Goal: Task Accomplishment & Management: Manage account settings

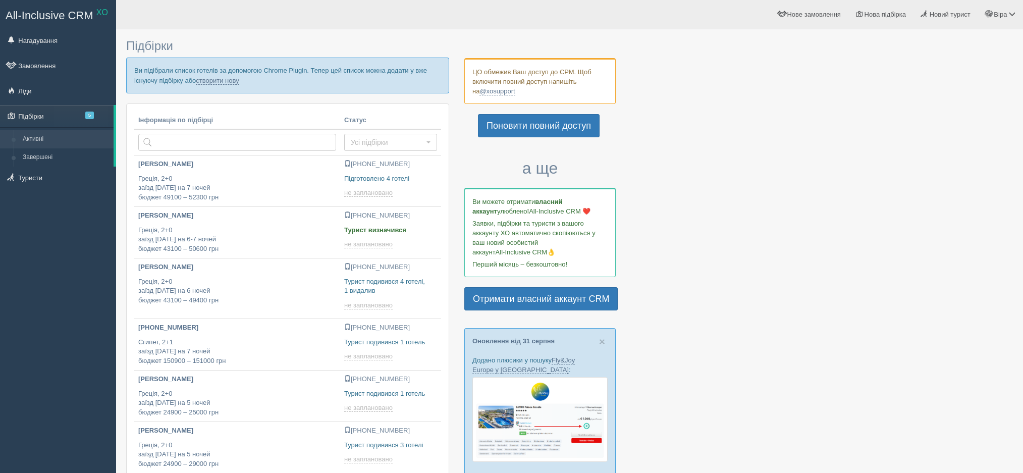
scroll to position [13, 0]
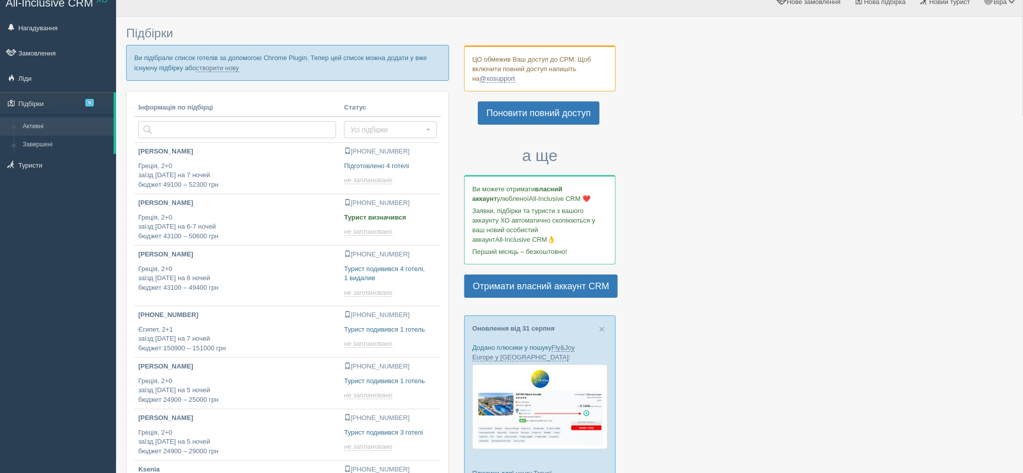
click at [906, 235] on div at bounding box center [569, 383] width 887 height 722
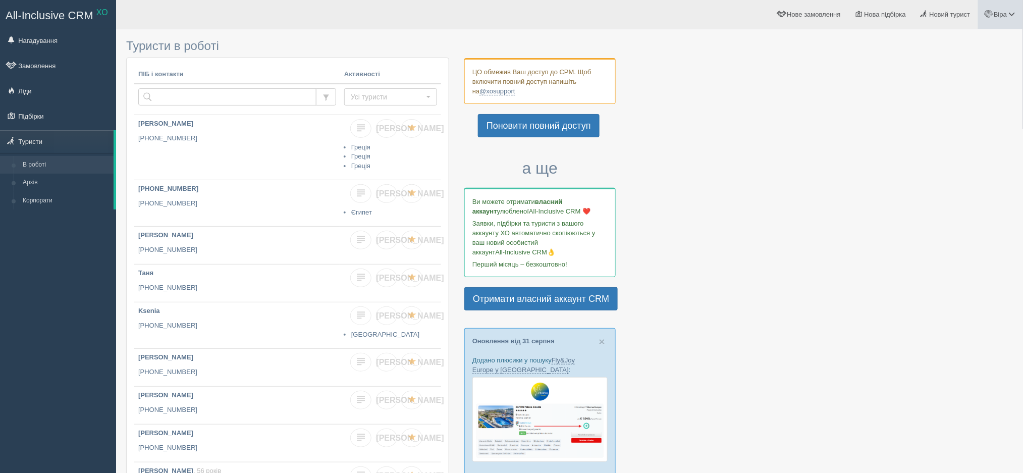
click at [999, 13] on span "Віра" at bounding box center [1000, 15] width 13 height 8
click at [944, 125] on link "Вихід" at bounding box center [967, 131] width 110 height 22
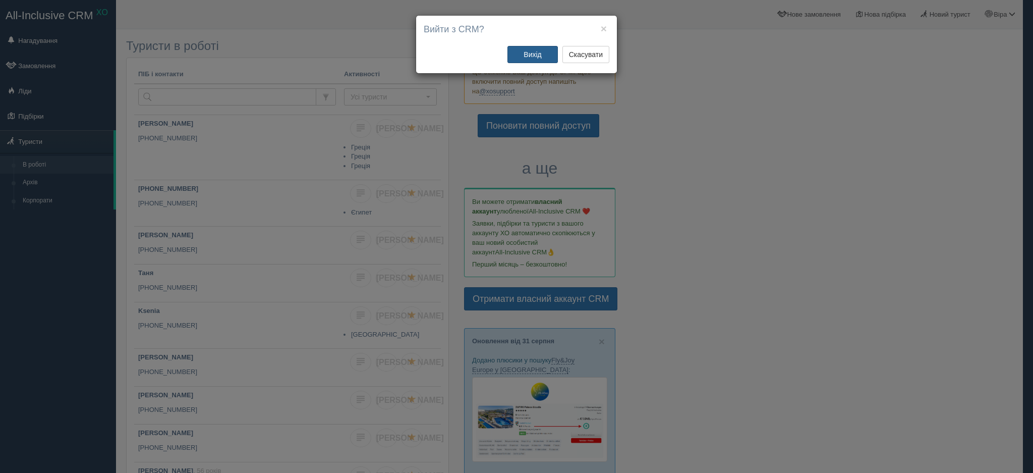
click at [537, 52] on button "Вихід" at bounding box center [533, 54] width 50 height 17
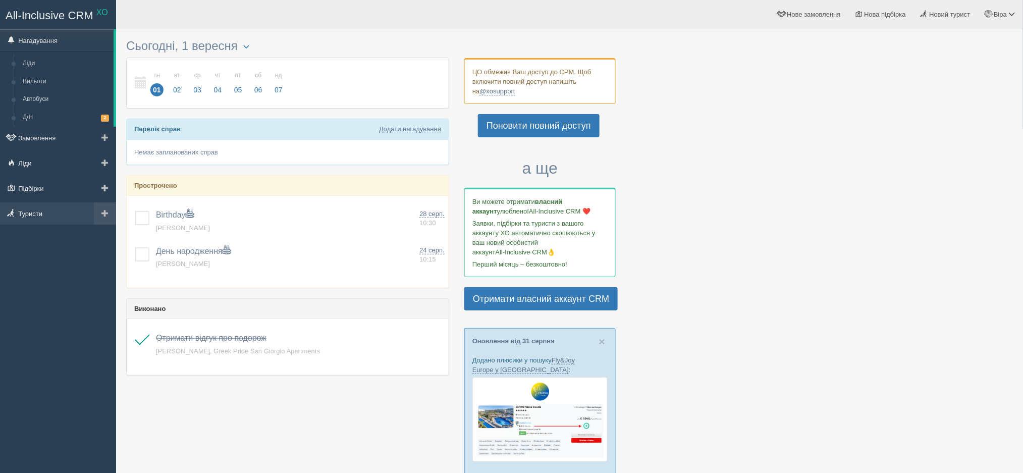
click at [57, 217] on link "Туристи" at bounding box center [58, 213] width 116 height 22
